Goal: Information Seeking & Learning: Learn about a topic

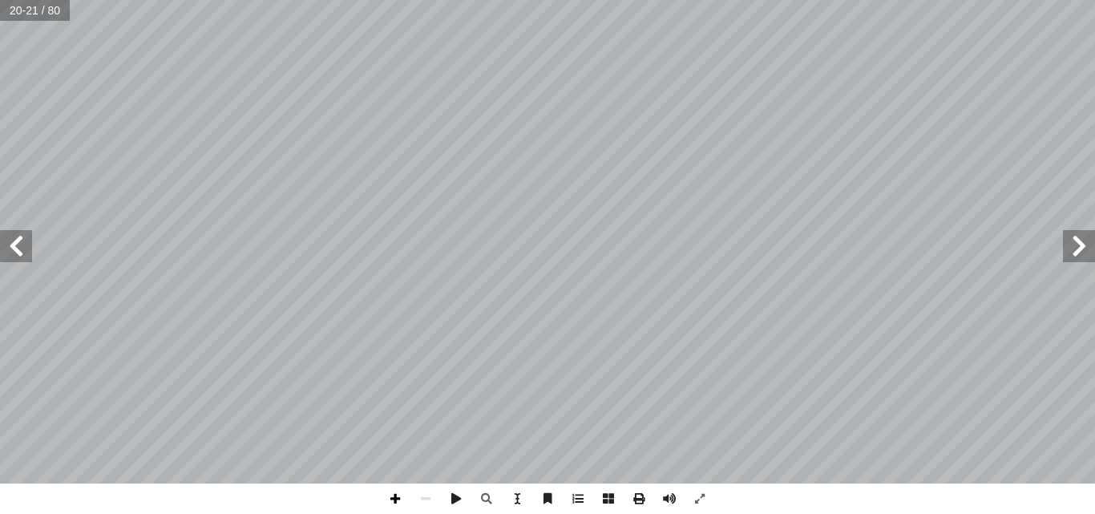
click at [394, 494] on span at bounding box center [395, 498] width 30 height 30
